Goal: Task Accomplishment & Management: Use online tool/utility

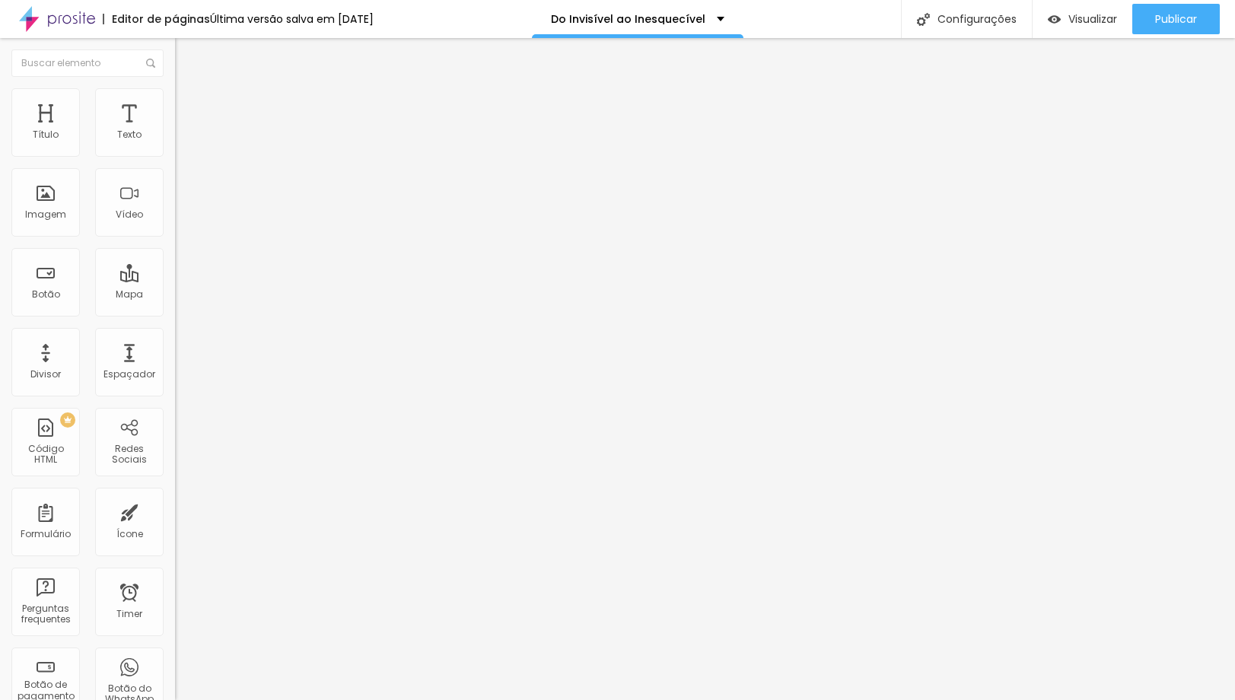
click at [175, 314] on input "[URL][DOMAIN_NAME]" at bounding box center [266, 305] width 183 height 15
paste input "qk21d4qa"
type input "[URL][DOMAIN_NAME]"
click at [175, 400] on div "Editar Botão Conteúdo Estilo Avançado Texto QUERO GARANTIR O MEU INGRESSO AGORA…" at bounding box center [262, 369] width 175 height 662
paste input "qk21d4qa"
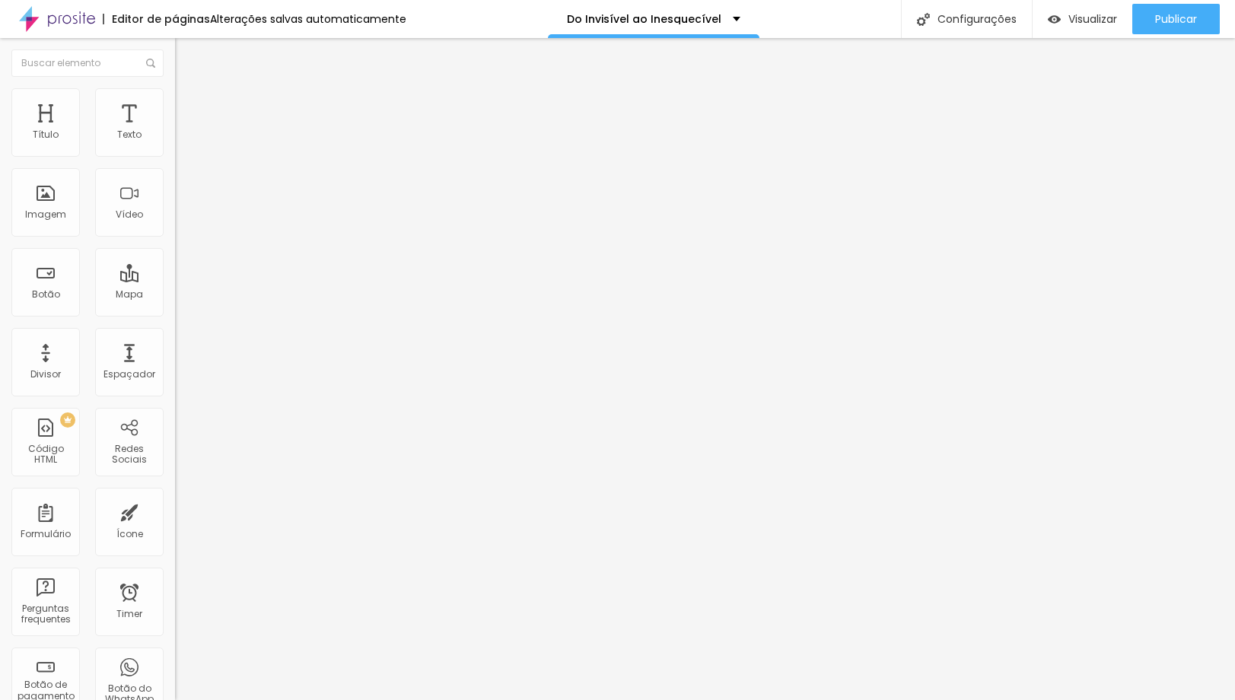
type input "[URL][DOMAIN_NAME]"
paste input "qk21d4qa"
type input "[URL][DOMAIN_NAME]"
click at [175, 340] on div "Texto INSCREVA-SE AGORA E SAIA DO ANONIMATO Alinhamento [GEOGRAPHIC_DATA] Link …" at bounding box center [262, 229] width 175 height 221
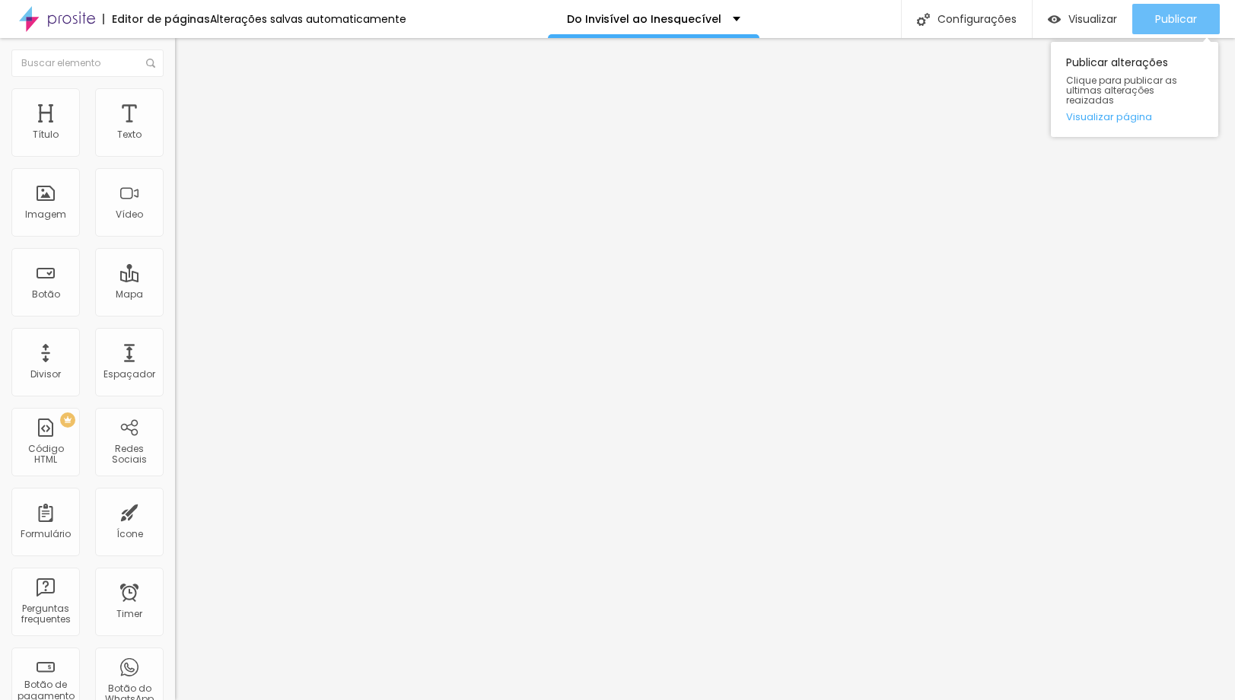
click at [1171, 19] on span "Publicar" at bounding box center [1176, 19] width 42 height 12
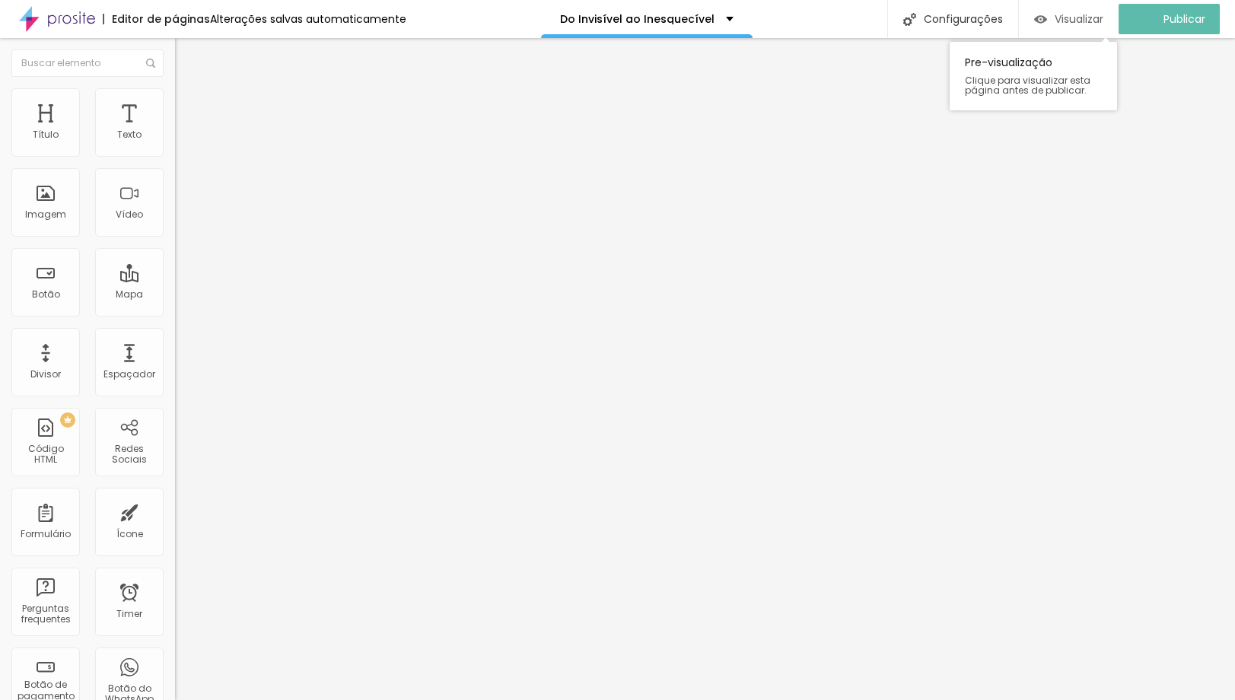
click at [1093, 16] on span "Visualizar" at bounding box center [1079, 19] width 49 height 12
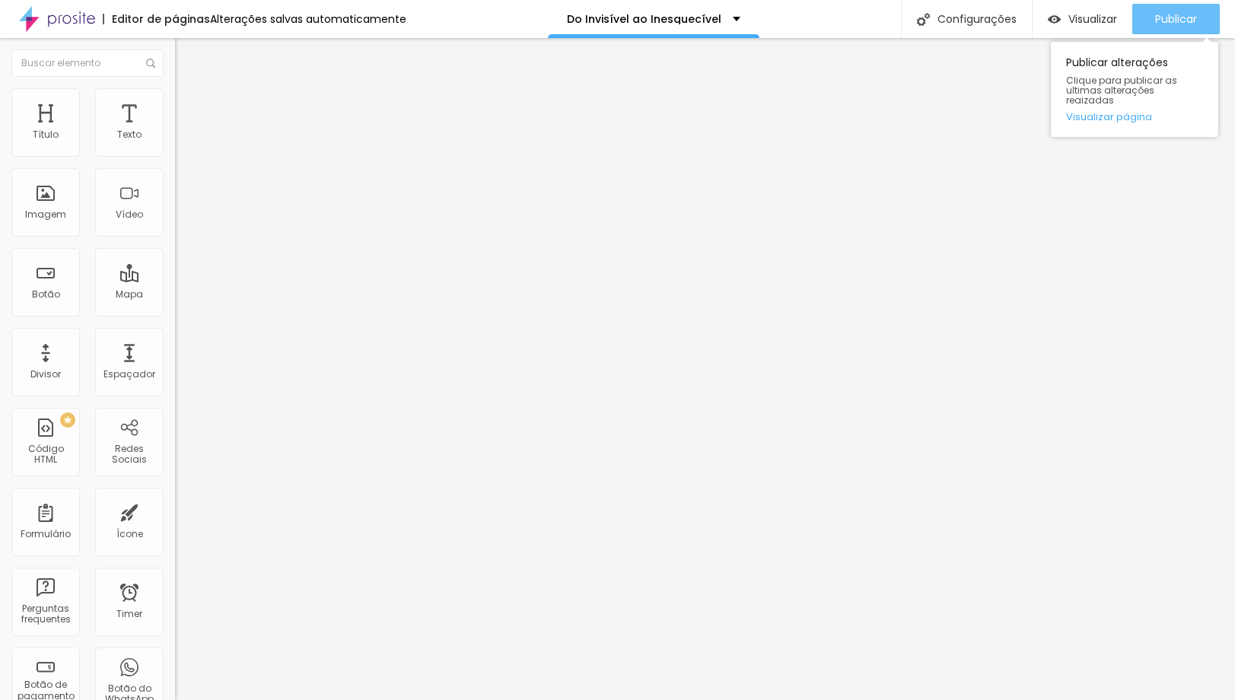
click at [1169, 25] on span "Publicar" at bounding box center [1176, 19] width 42 height 12
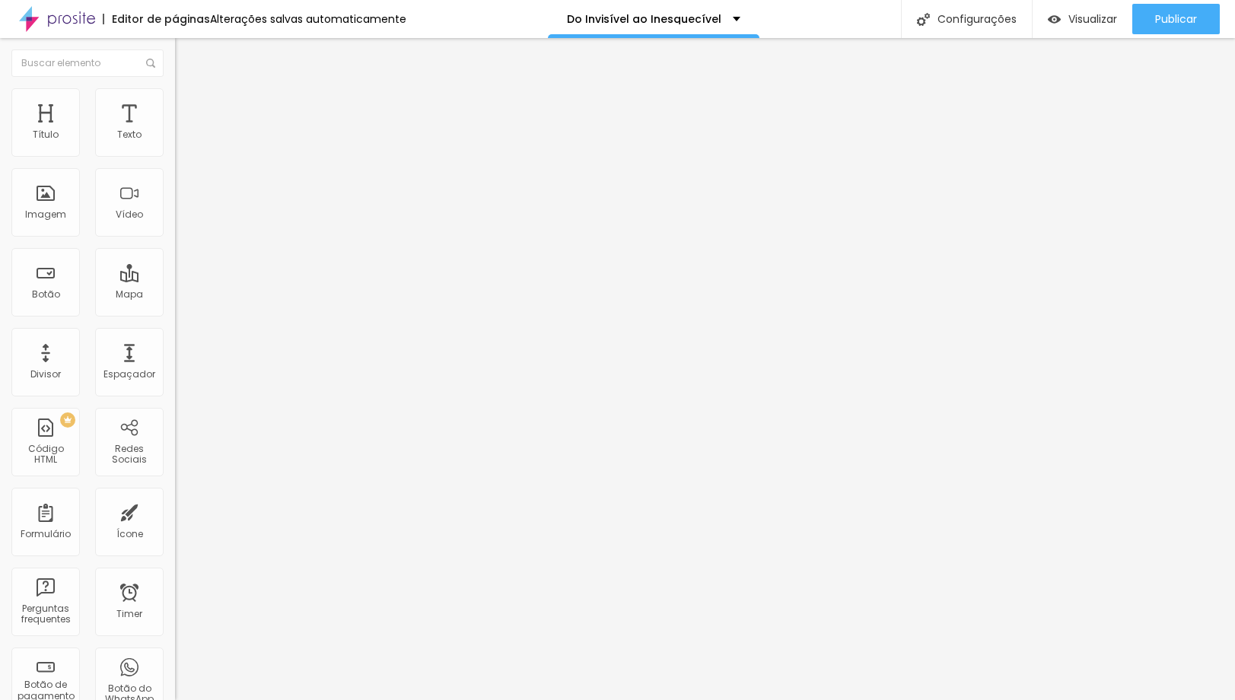
click at [181, 142] on icon "button" at bounding box center [185, 136] width 9 height 9
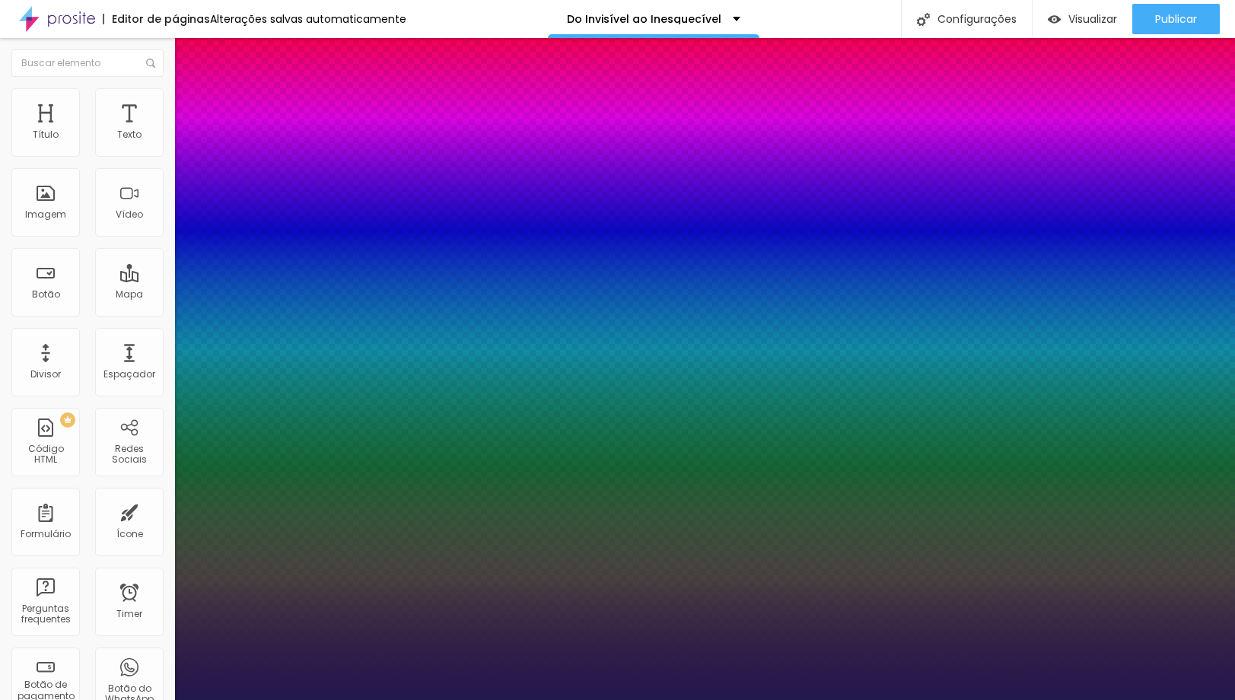
type input "1"
type input "53"
type input "1"
type input "50"
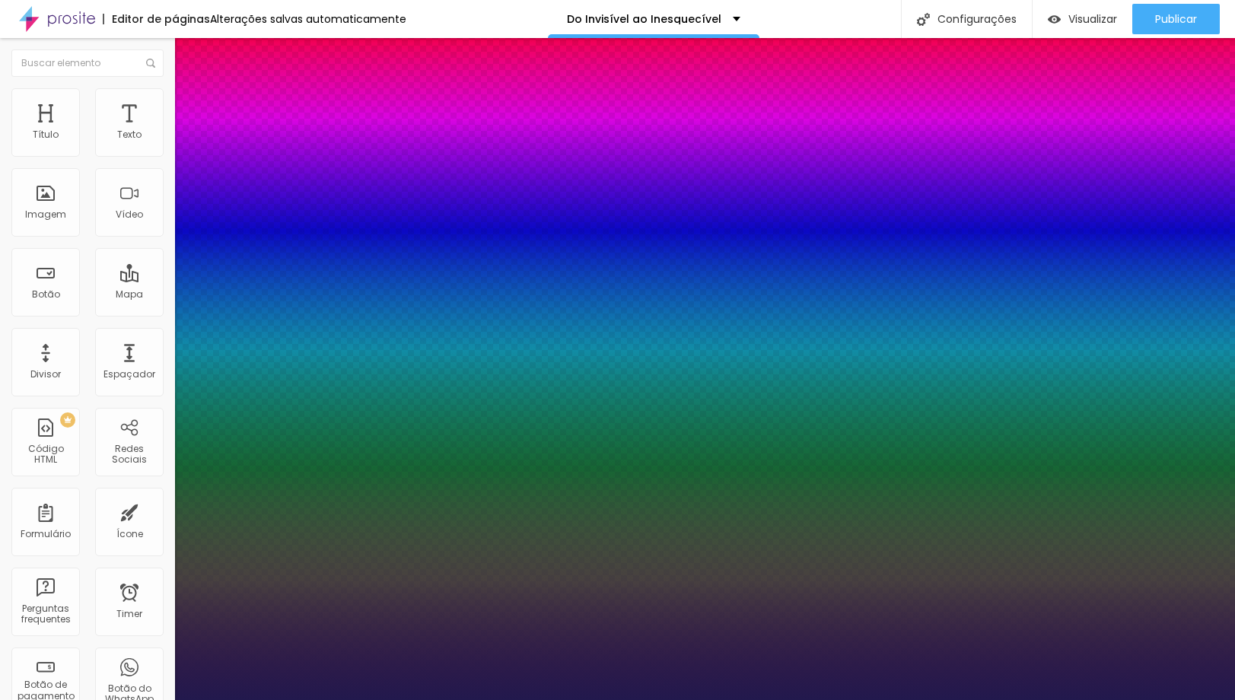
type input "50"
type input "1"
type input "44"
type input "1"
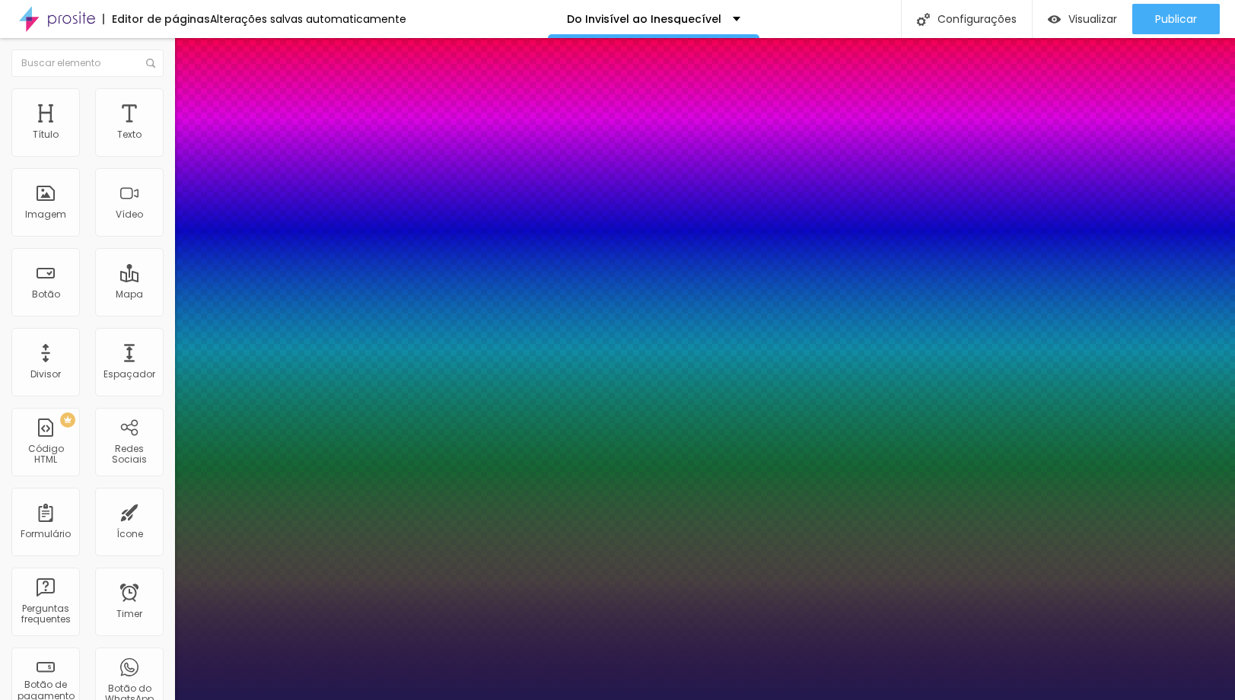
type input "43"
type input "1"
type input "41"
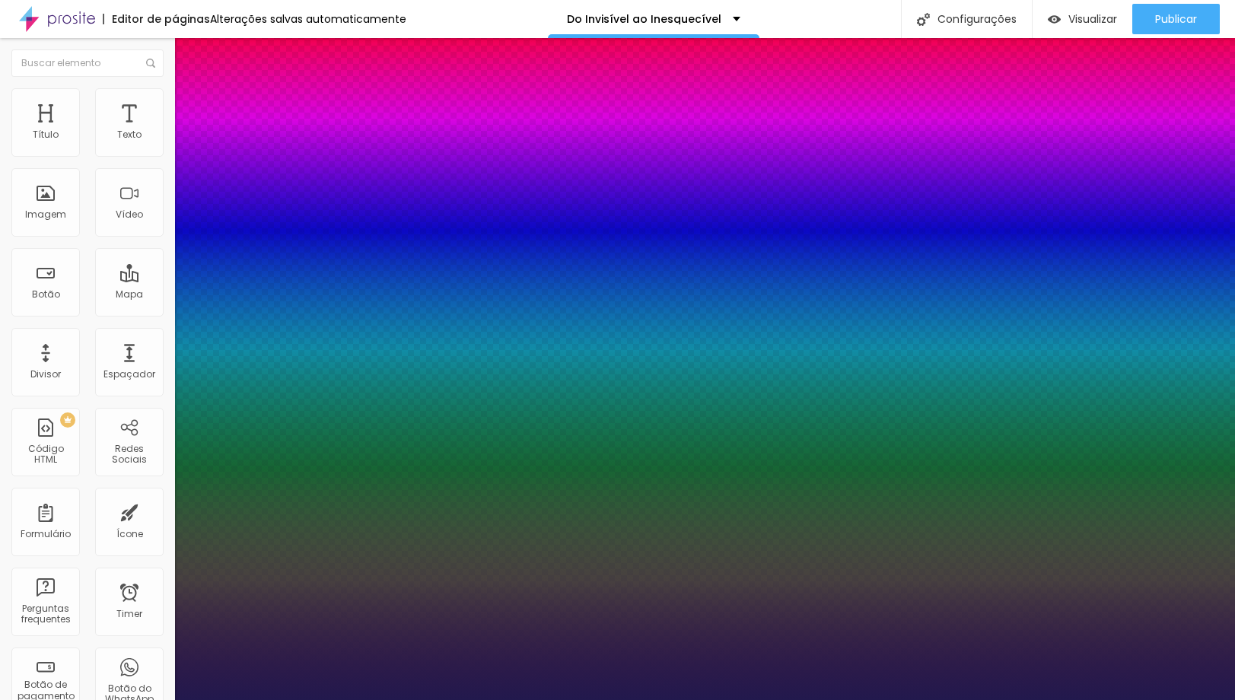
type input "1"
type input "39"
type input "1"
type input "37"
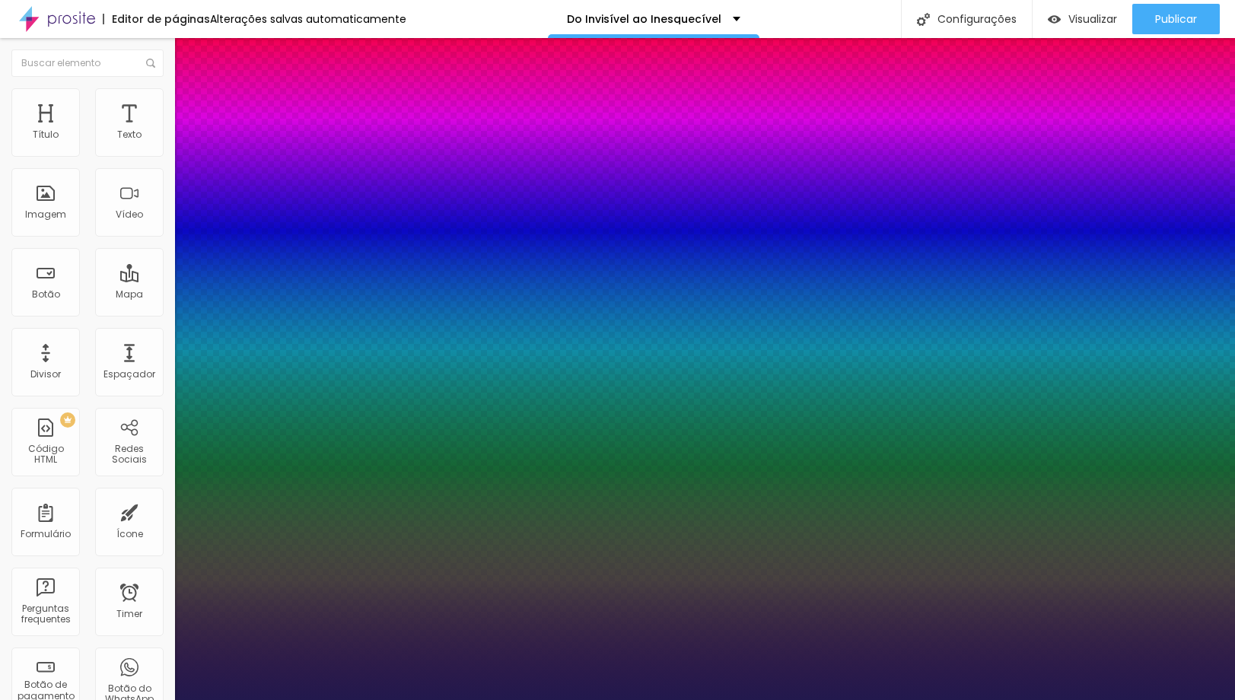
type input "37"
type input "1"
type input "35"
type input "1"
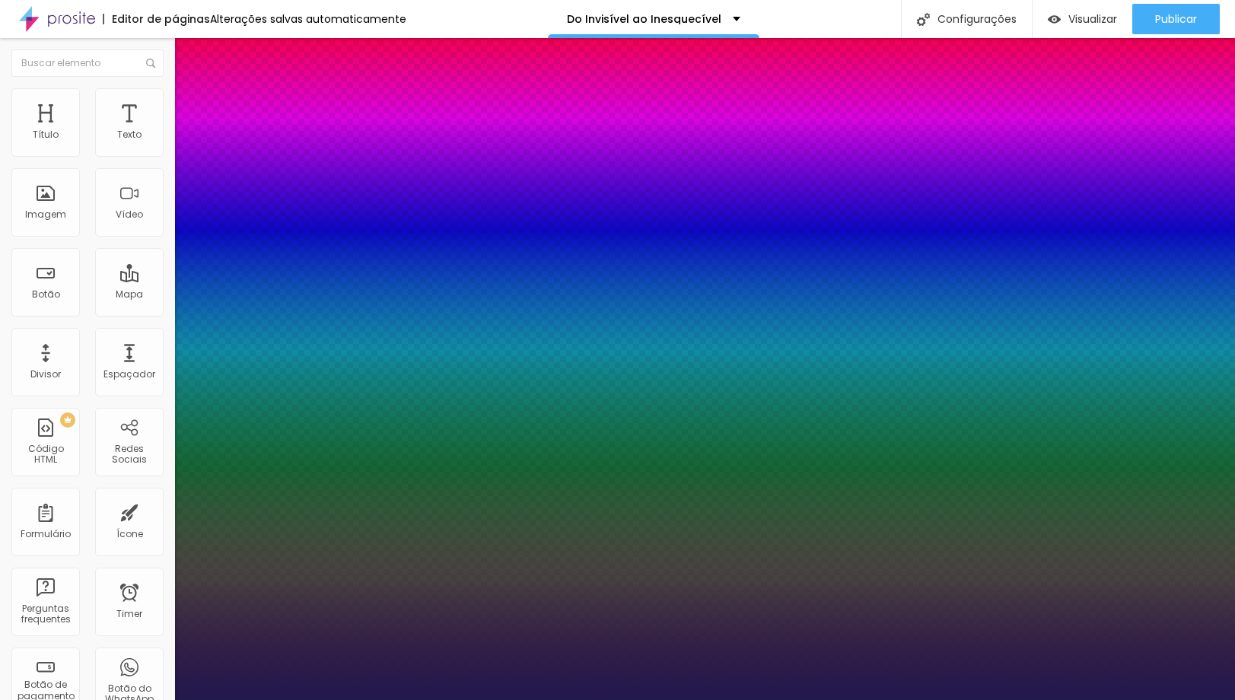
type input "33"
type input "1"
type input "32"
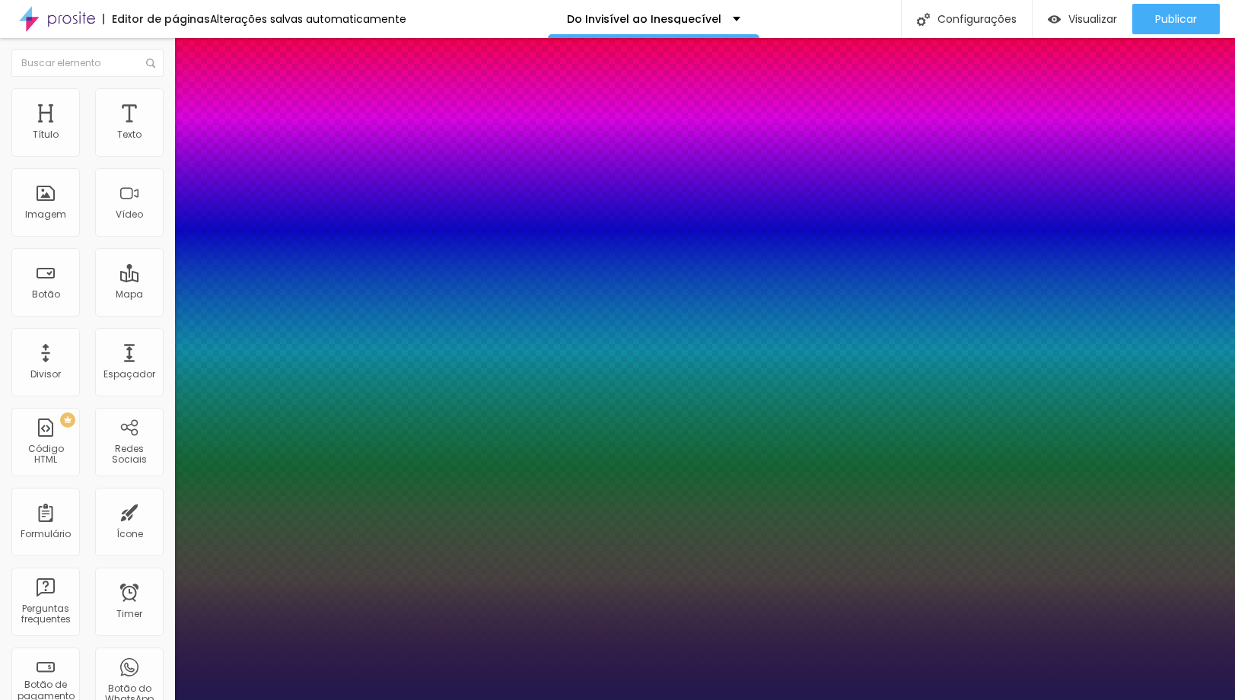
type input "1"
type input "30"
type input "1"
type input "31"
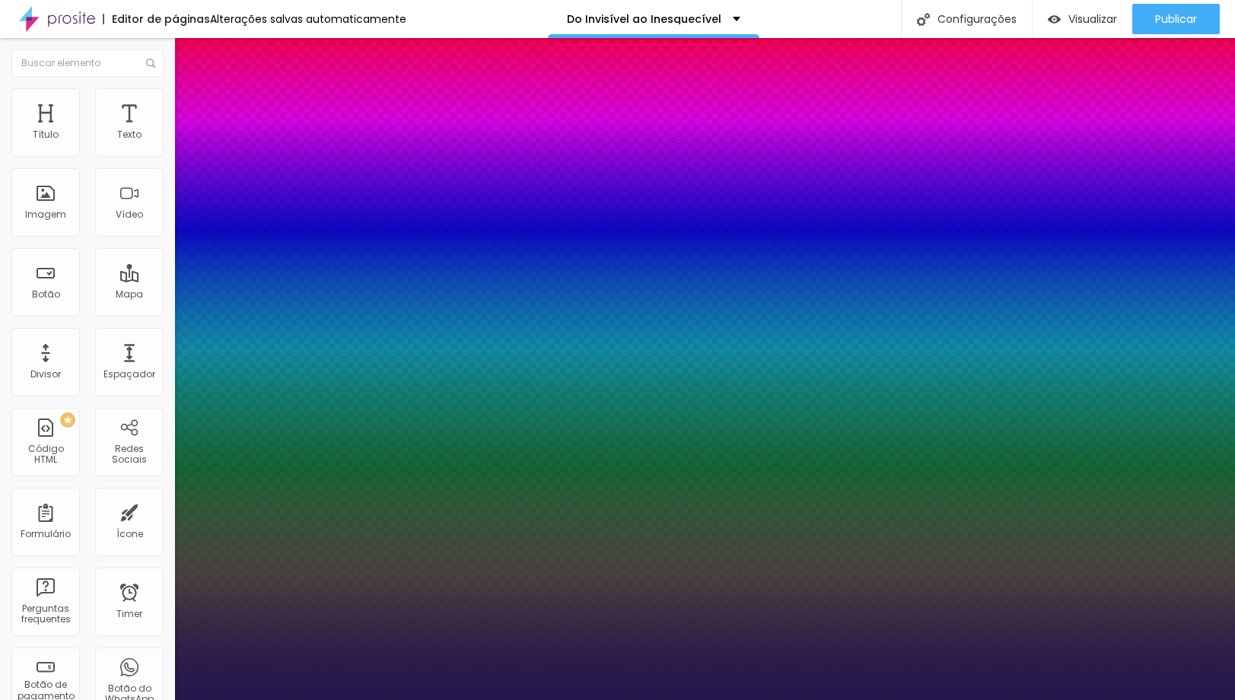
type input "31"
type input "1"
type input "32"
type input "1"
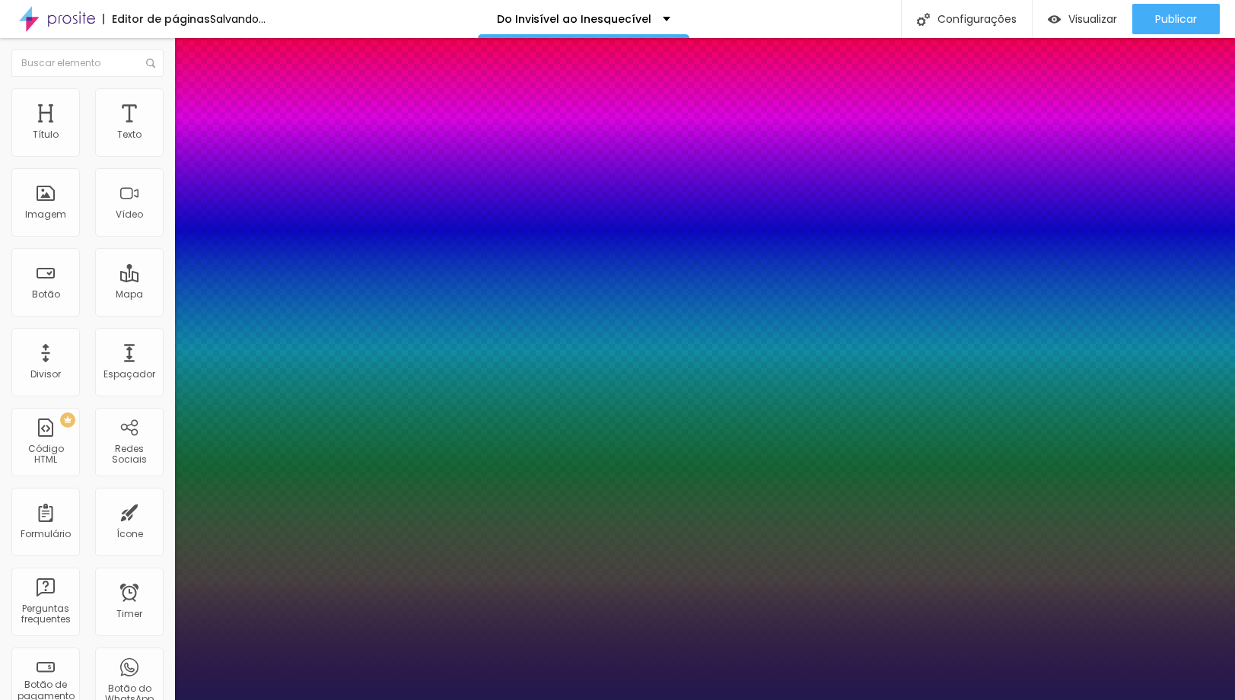
type input "31"
type input "1"
type input "27"
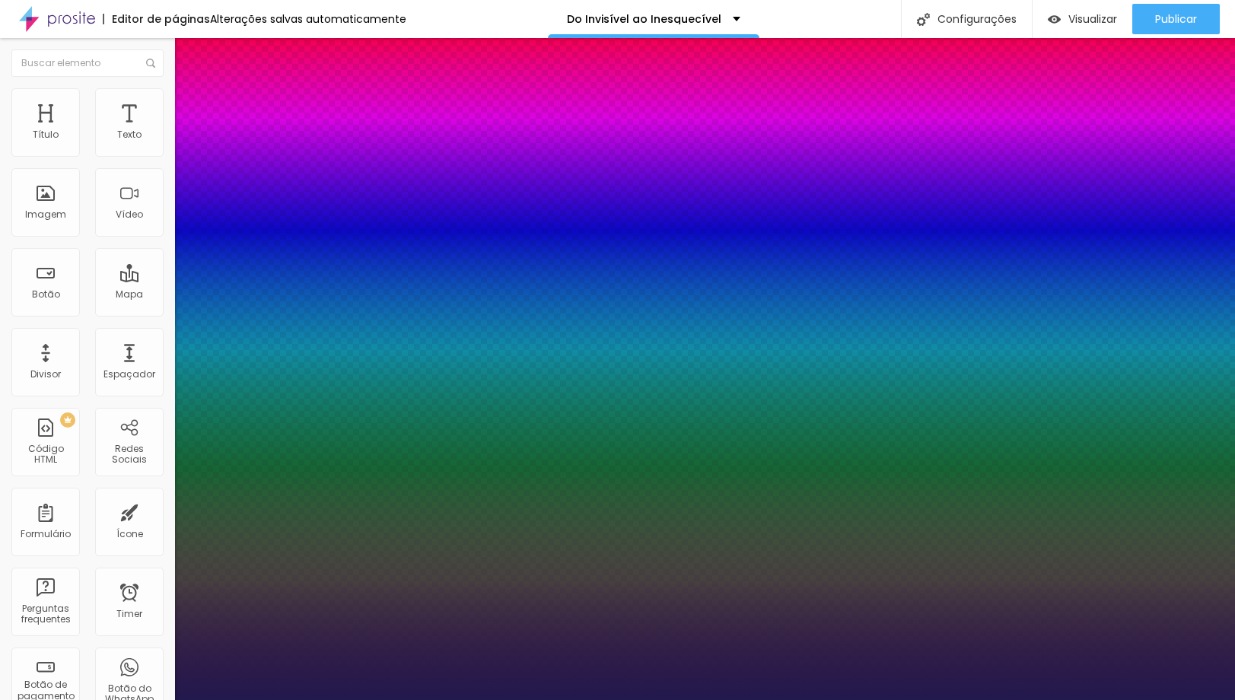
type input "1"
type input "26"
type input "1"
type input "27"
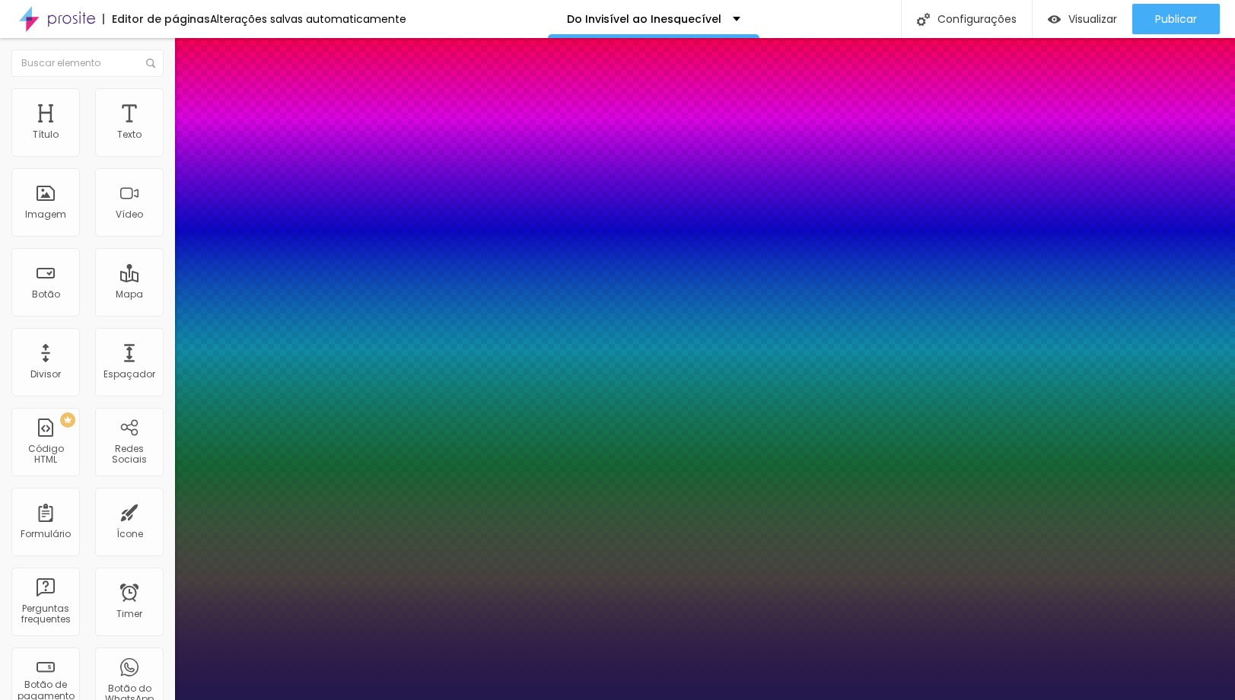
type input "27"
type input "1"
type input "29"
type input "1"
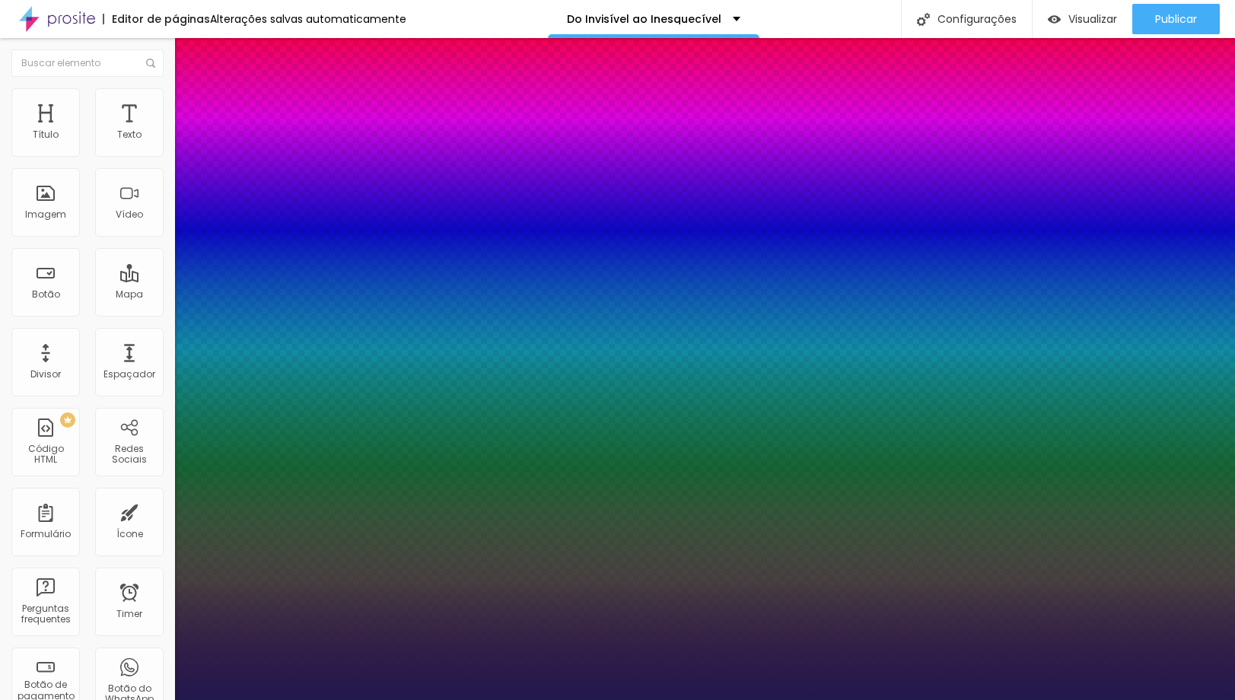
type input "28"
type input "1"
type input "27"
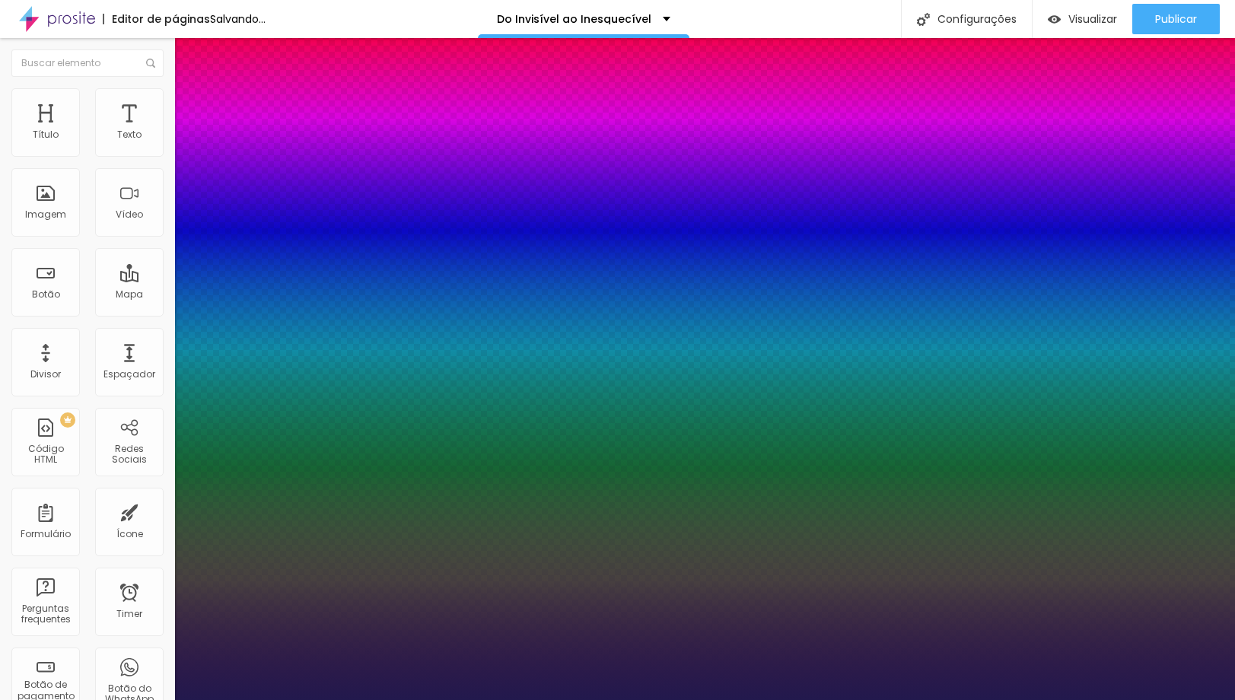
type input "1"
drag, startPoint x: 249, startPoint y: 253, endPoint x: 219, endPoint y: 253, distance: 29.7
type input "27"
type input "1"
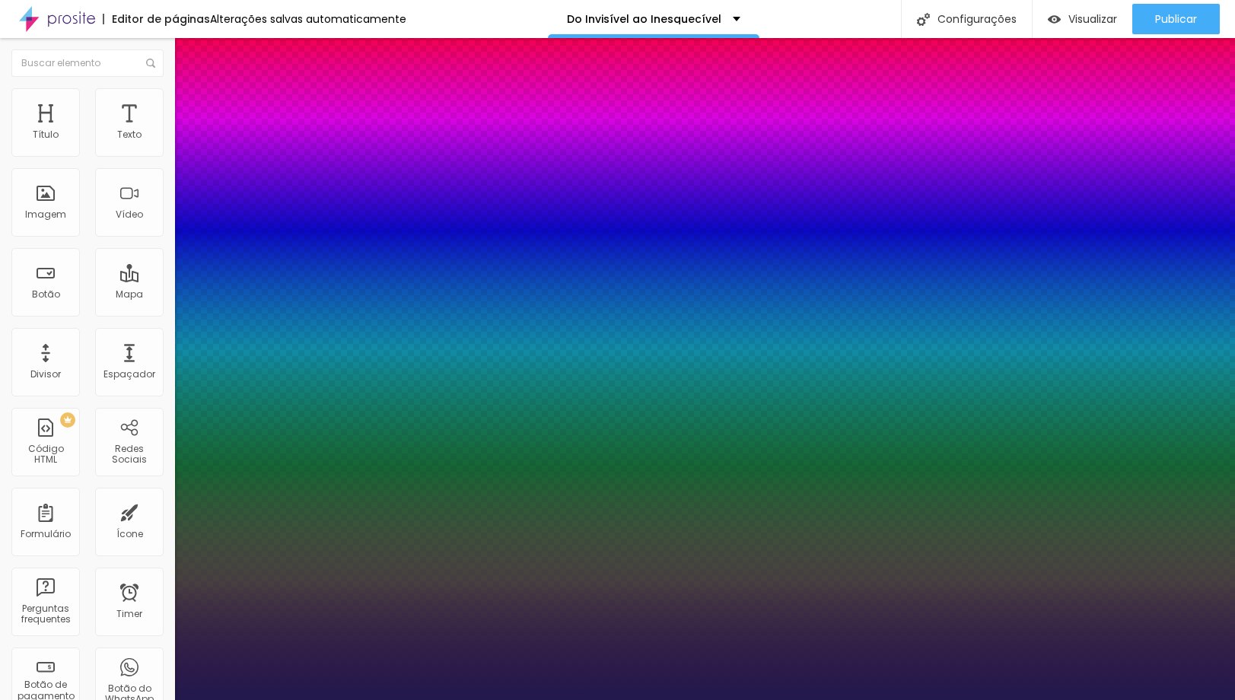
click at [728, 699] on div at bounding box center [617, 700] width 1235 height 0
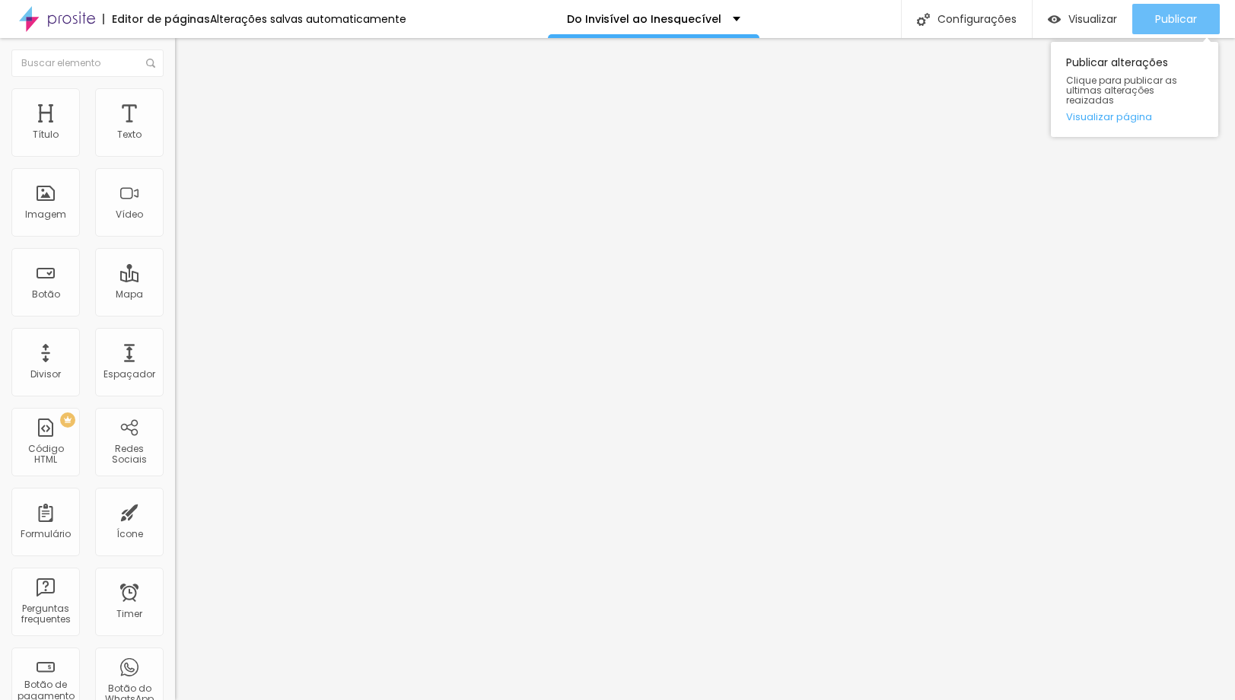
click at [1167, 14] on span "Publicar" at bounding box center [1176, 19] width 42 height 12
click at [1169, 22] on span "Publicar" at bounding box center [1176, 19] width 42 height 12
